Goal: Information Seeking & Learning: Check status

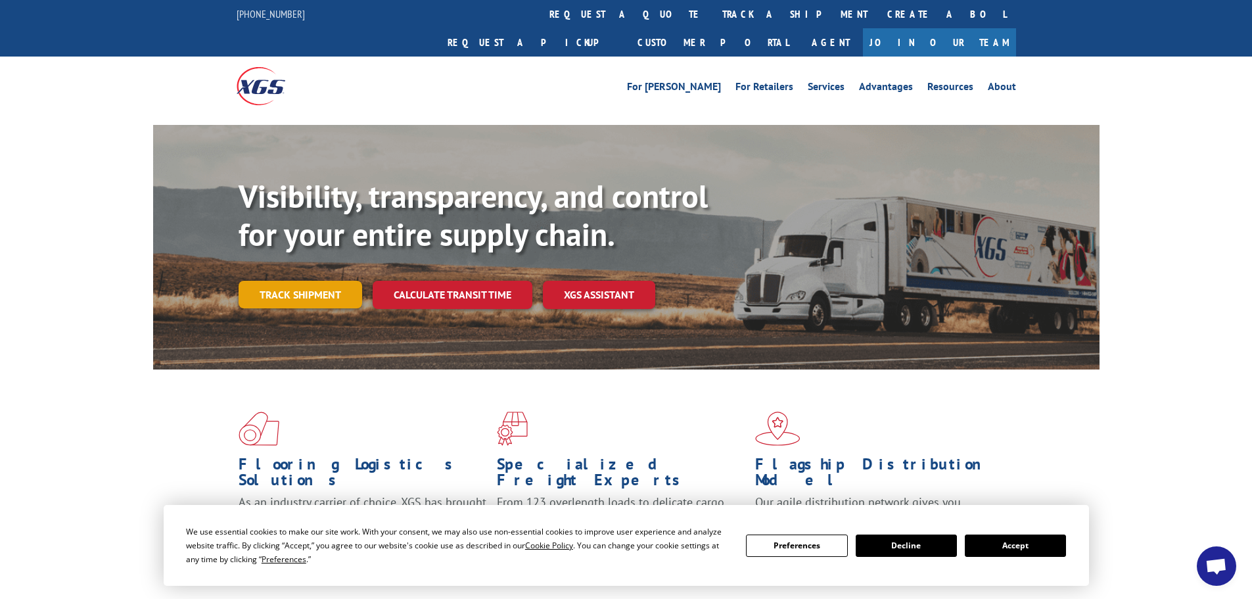
click at [284, 281] on link "Track shipment" at bounding box center [301, 295] width 124 height 28
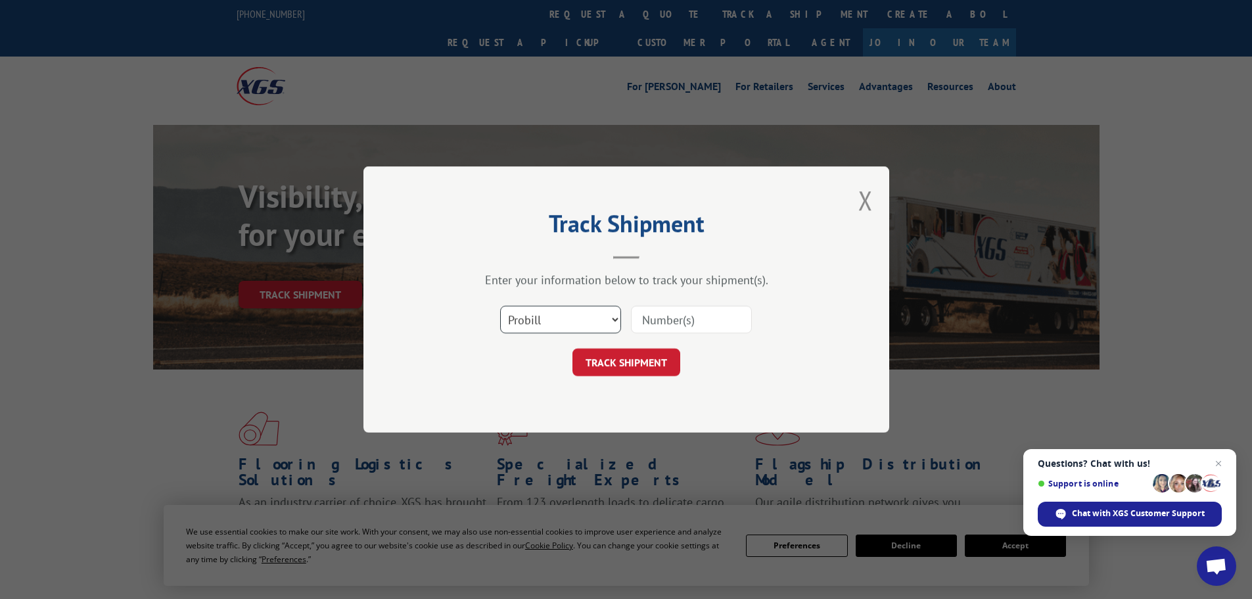
click at [615, 323] on select "Select category... Probill BOL PO" at bounding box center [560, 320] width 121 height 28
select select "po"
click at [500, 306] on select "Select category... Probill BOL PO" at bounding box center [560, 320] width 121 height 28
click at [671, 317] on input at bounding box center [691, 320] width 121 height 28
type input "03519828"
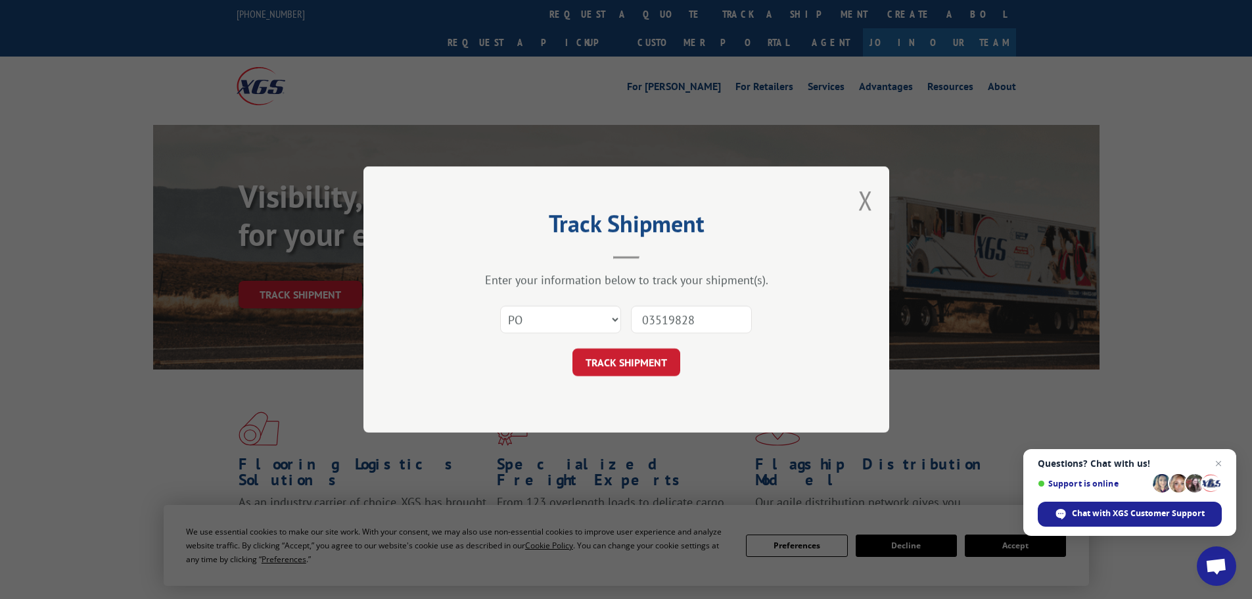
click at [573, 348] on button "TRACK SHIPMENT" at bounding box center [627, 362] width 108 height 28
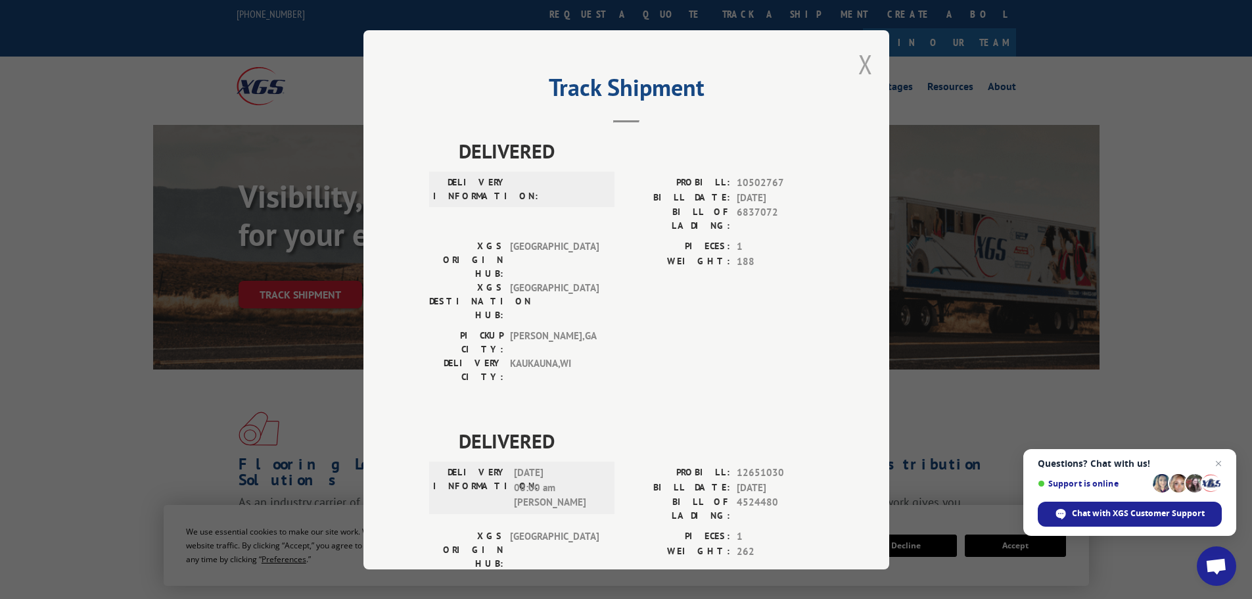
click at [859, 66] on button "Close modal" at bounding box center [866, 64] width 14 height 35
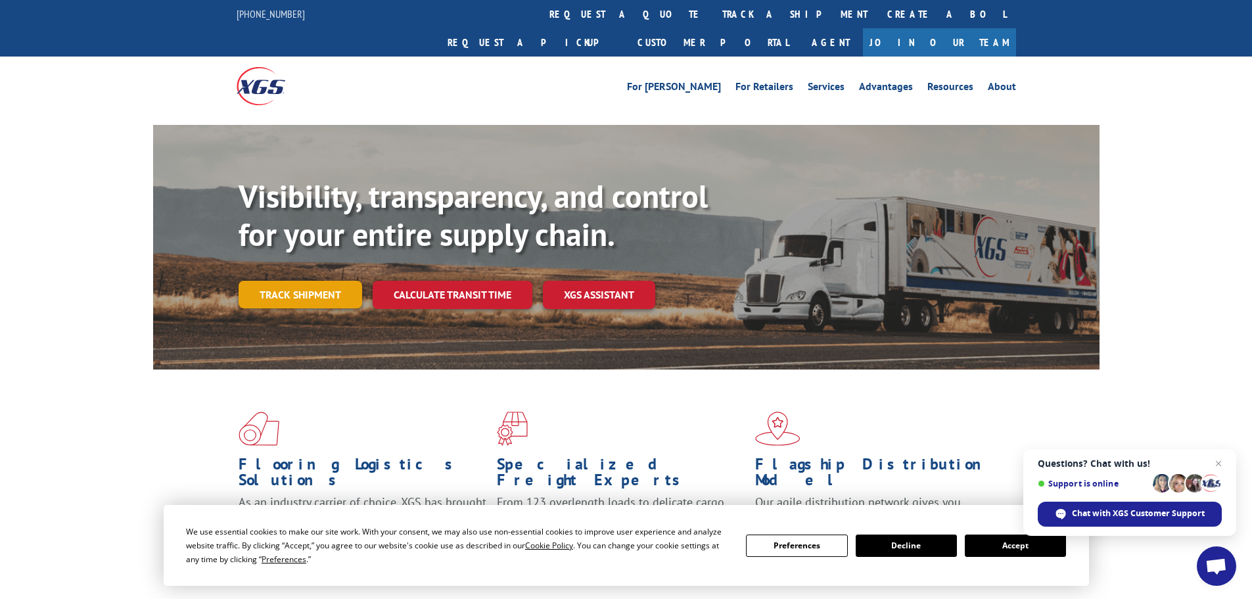
click at [291, 281] on link "Track shipment" at bounding box center [301, 295] width 124 height 28
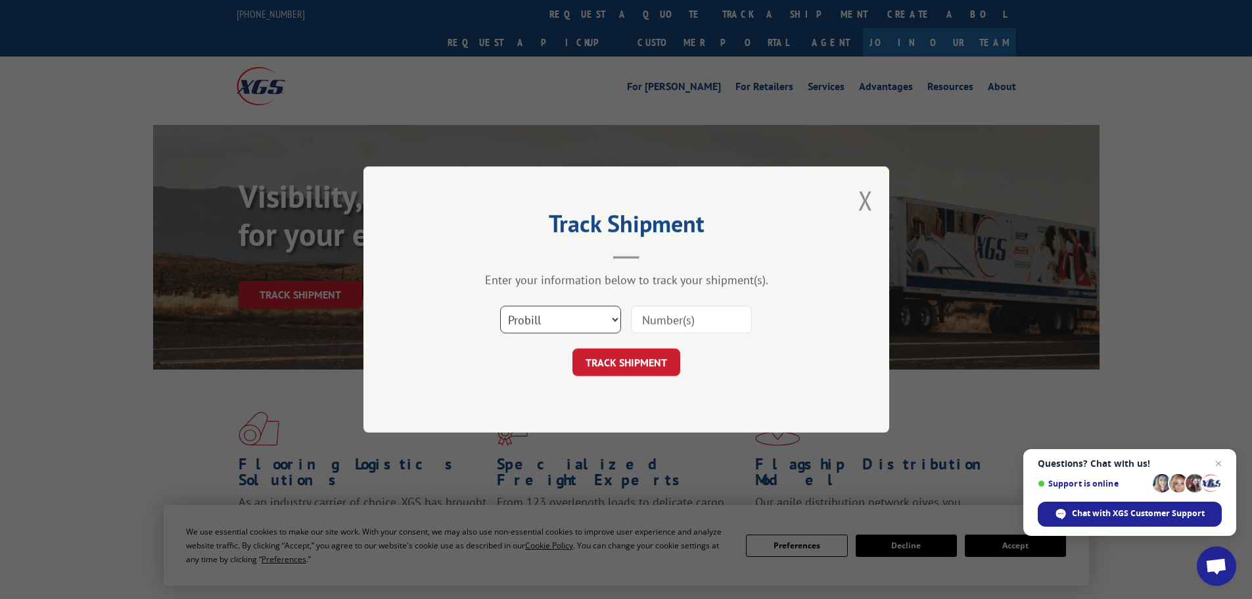
click at [617, 316] on select "Select category... Probill BOL PO" at bounding box center [560, 320] width 121 height 28
select select "po"
click at [500, 306] on select "Select category... Probill BOL PO" at bounding box center [560, 320] width 121 height 28
click at [659, 329] on input at bounding box center [691, 320] width 121 height 28
type input "03519668"
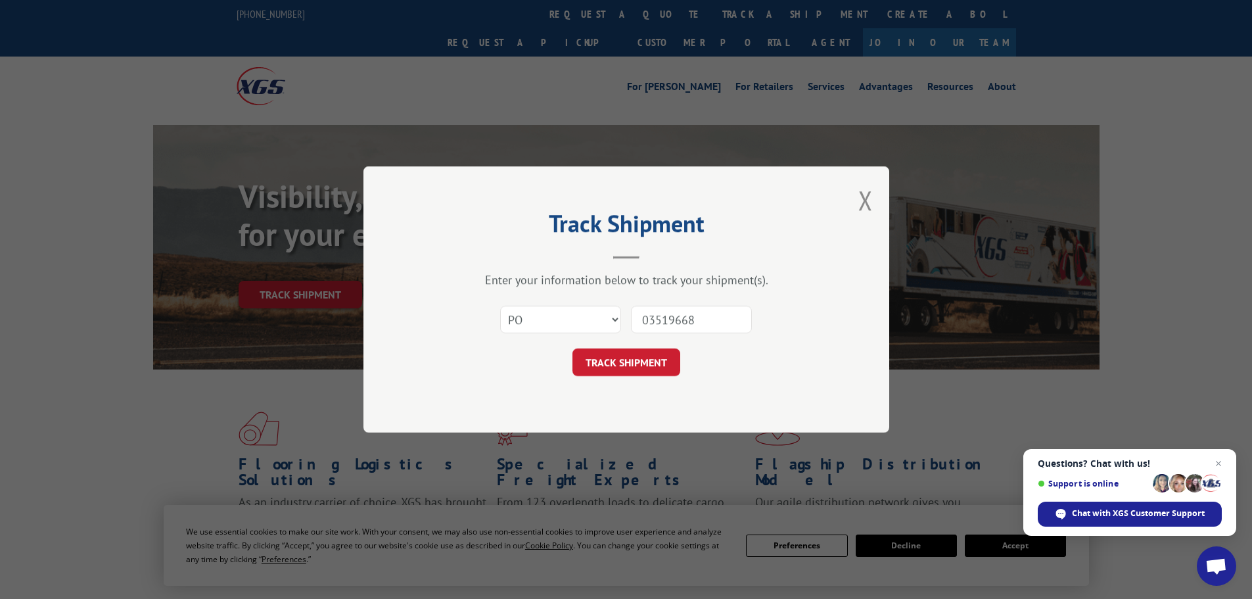
click at [573, 348] on button "TRACK SHIPMENT" at bounding box center [627, 362] width 108 height 28
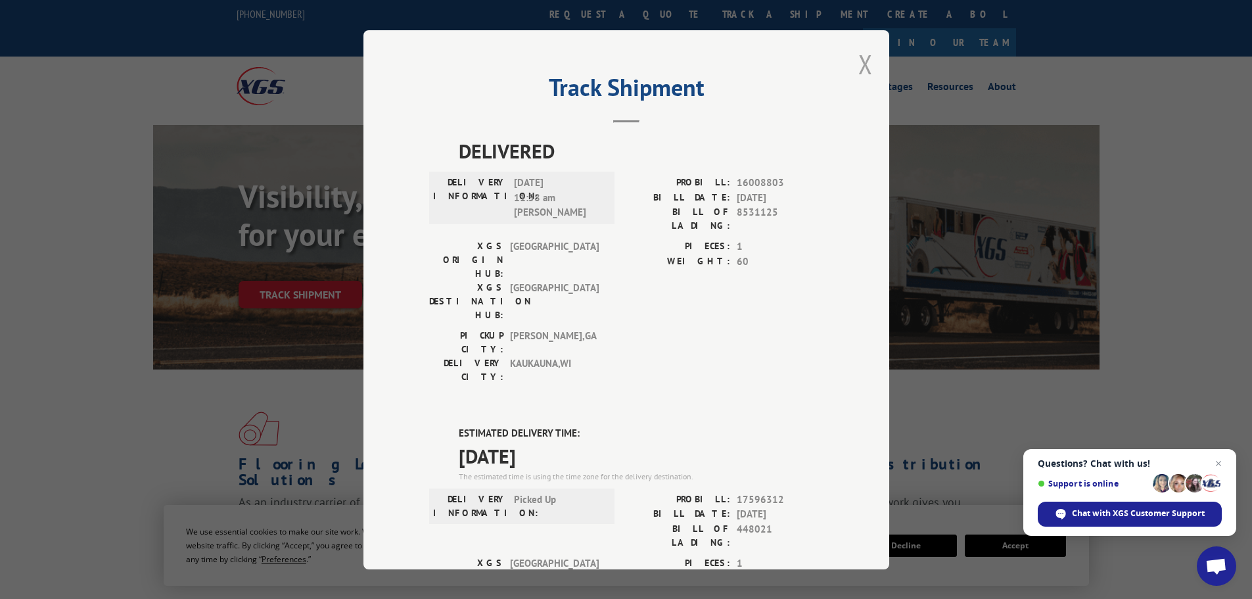
click at [859, 63] on button "Close modal" at bounding box center [866, 64] width 14 height 35
